Goal: Transaction & Acquisition: Purchase product/service

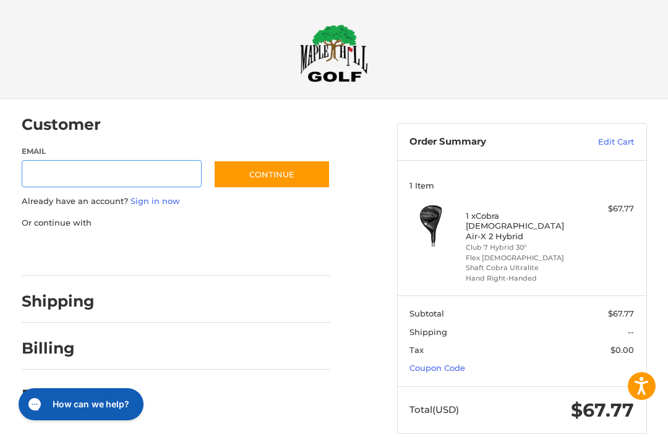
scroll to position [8, 0]
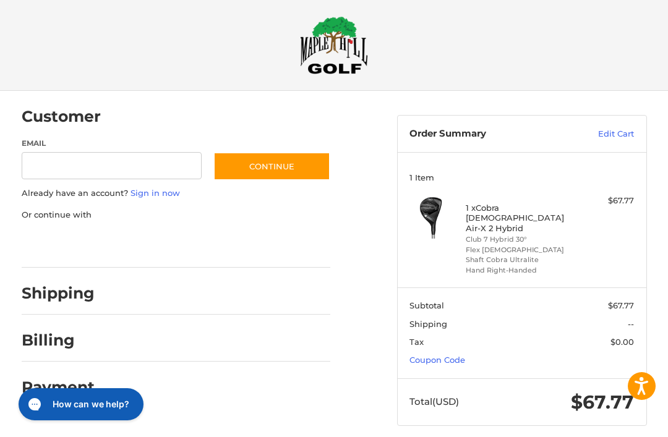
click at [454, 355] on link "Coupon Code" at bounding box center [437, 360] width 56 height 10
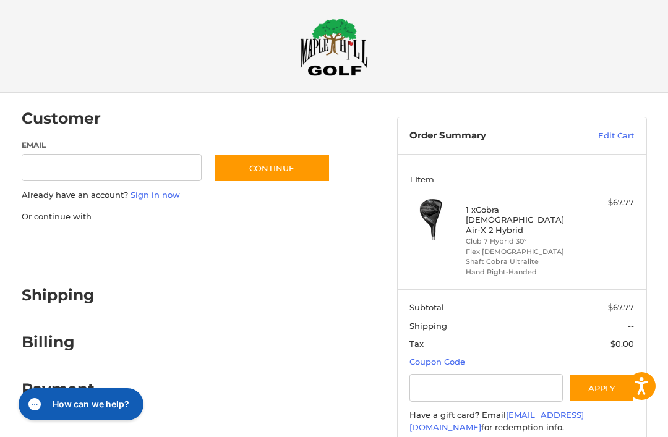
scroll to position [33, 0]
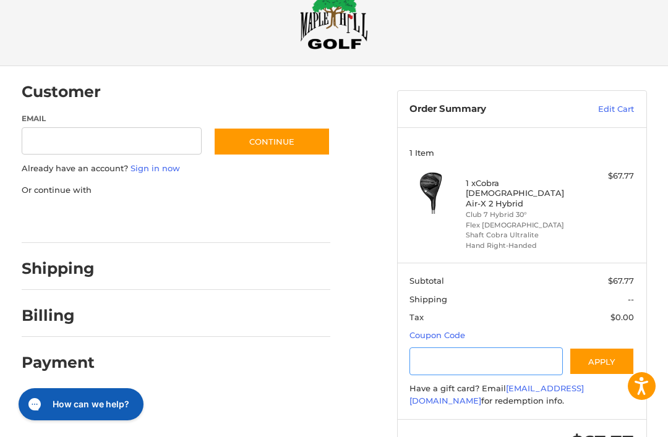
click at [451, 347] on input "Gift Certificate or Coupon Code" at bounding box center [485, 361] width 153 height 28
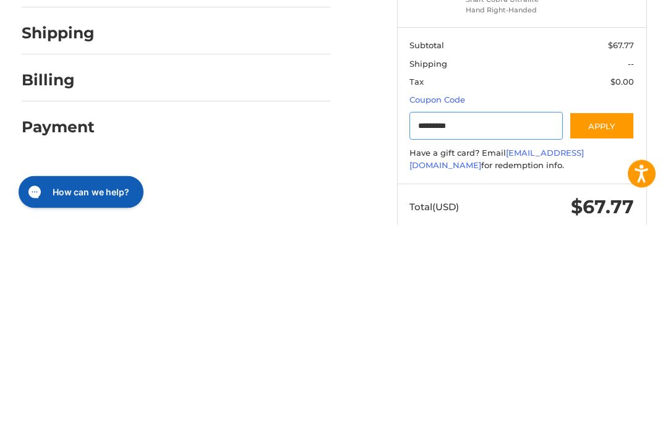
type input "*********"
click at [623, 325] on button "Apply" at bounding box center [602, 339] width 66 height 28
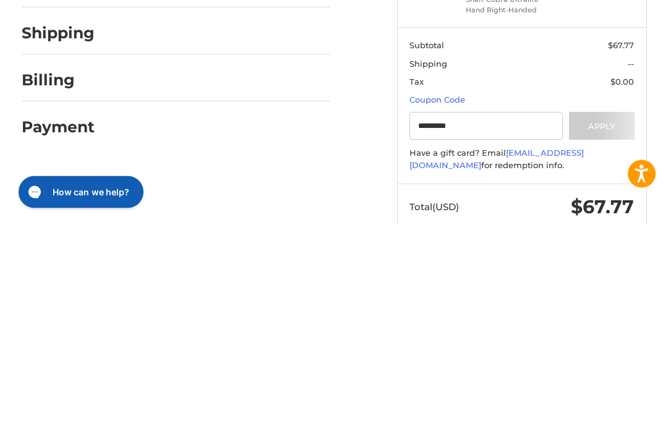
scroll to position [33, 0]
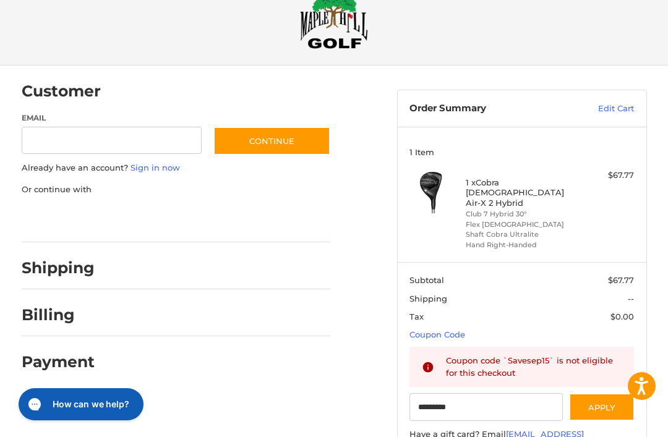
click at [611, 104] on link "Edit Cart" at bounding box center [598, 109] width 72 height 12
